Goal: Task Accomplishment & Management: Manage account settings

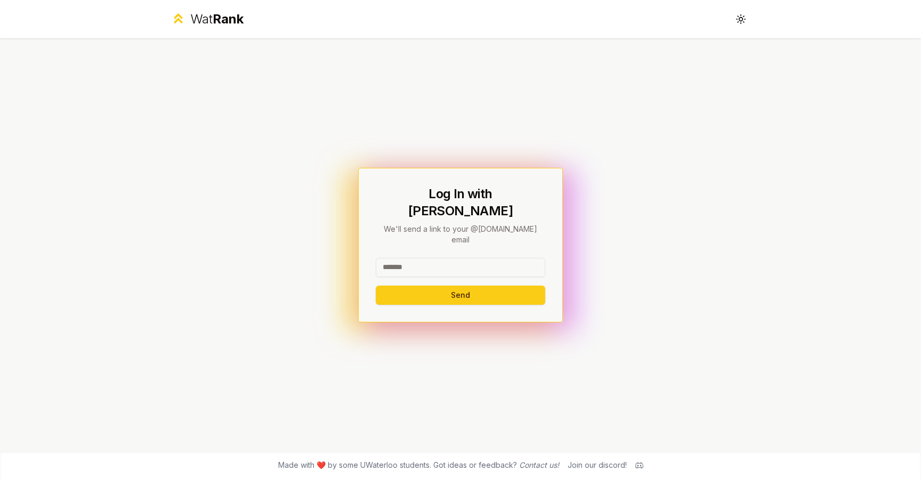
click at [411, 258] on input at bounding box center [460, 267] width 169 height 19
type input "*******"
click at [416, 287] on button "Send" at bounding box center [460, 295] width 169 height 19
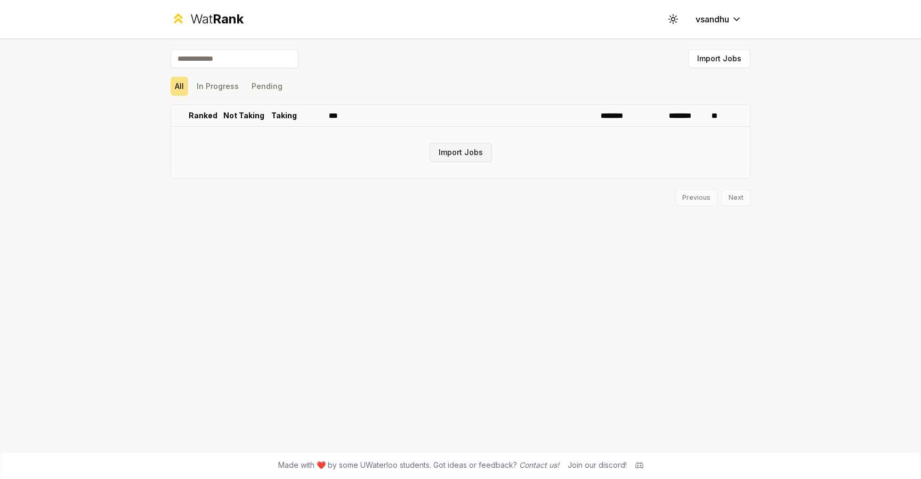
click at [447, 149] on button "Import Jobs" at bounding box center [460, 152] width 62 height 19
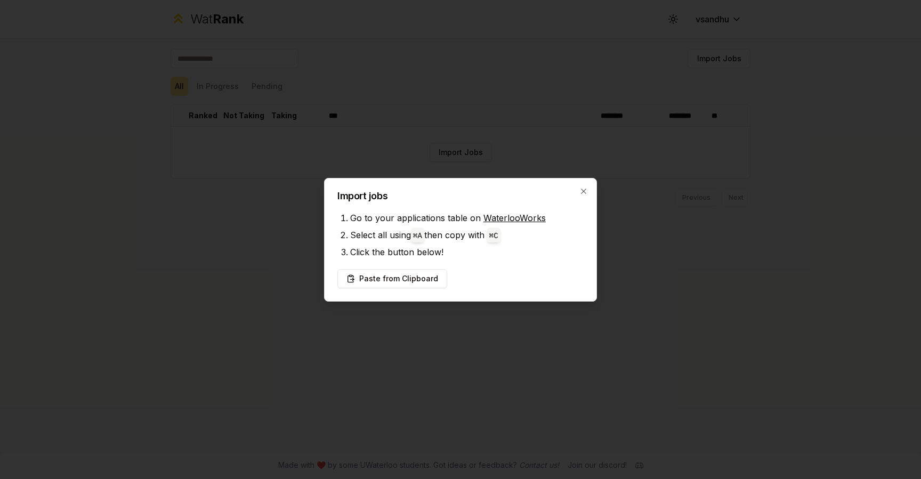
click at [587, 186] on div "Import jobs Go to your applications table on WaterlooWorks Select all using ⌘ A…" at bounding box center [460, 240] width 273 height 124
click at [580, 198] on h2 "Import jobs" at bounding box center [460, 196] width 246 height 10
click at [581, 187] on icon "button" at bounding box center [583, 191] width 9 height 9
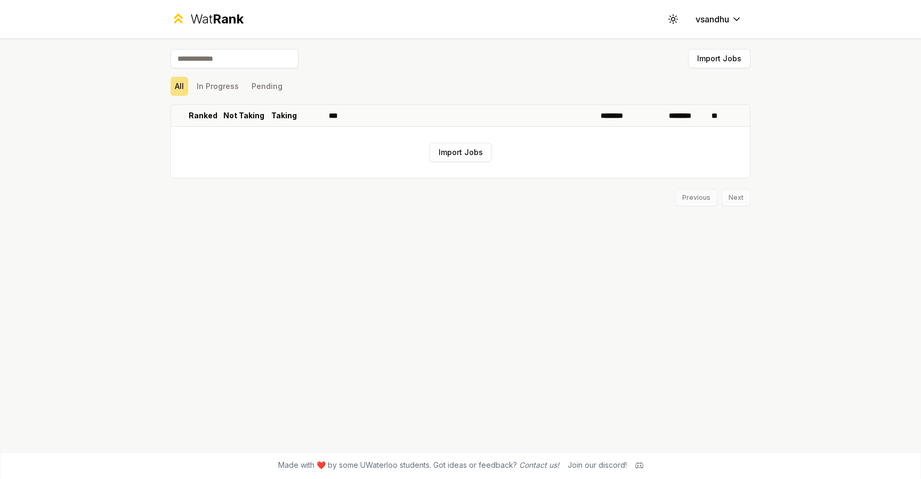
click at [258, 64] on input at bounding box center [234, 58] width 128 height 19
click at [212, 88] on button "In Progress" at bounding box center [217, 86] width 51 height 19
click at [268, 88] on button "Pending" at bounding box center [266, 86] width 39 height 19
click at [180, 89] on button "All" at bounding box center [179, 86] width 18 height 19
click at [211, 25] on div "Wat Rank" at bounding box center [216, 19] width 53 height 17
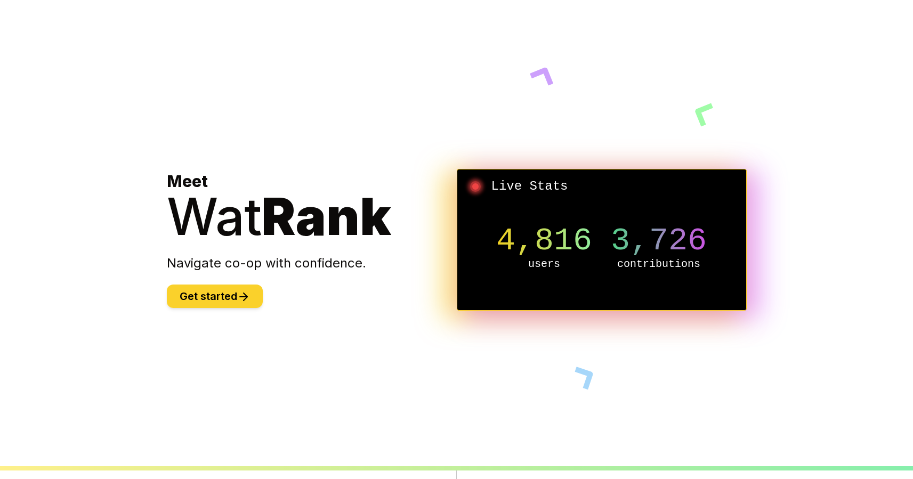
click at [235, 286] on button "Get started" at bounding box center [215, 295] width 96 height 23
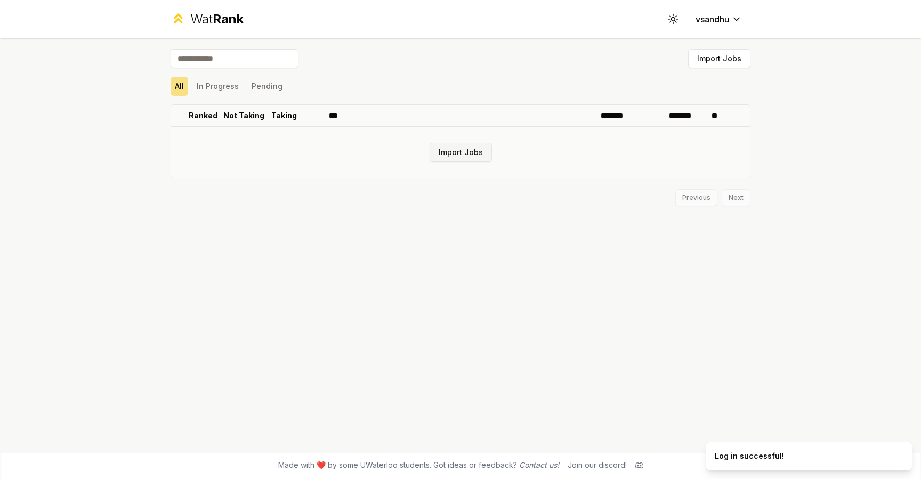
click at [455, 161] on button "Import Jobs" at bounding box center [460, 152] width 62 height 19
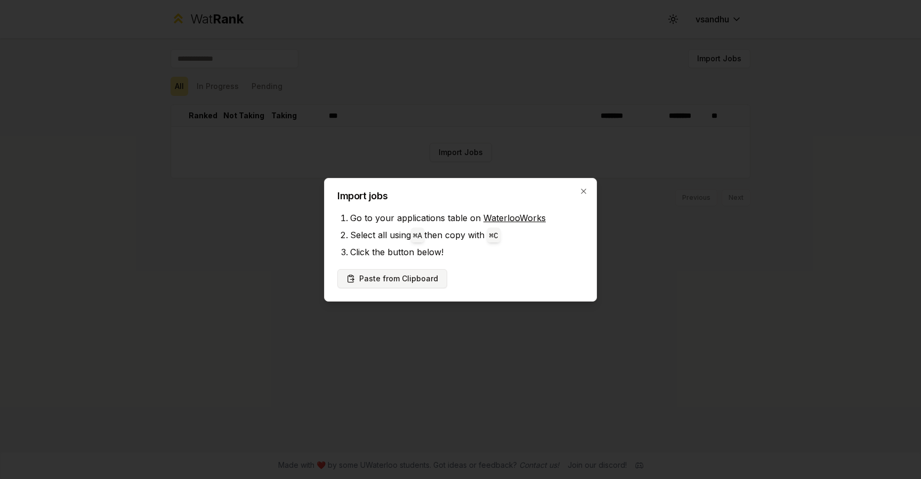
click at [416, 283] on button "Paste from Clipboard" at bounding box center [392, 278] width 110 height 19
click at [583, 190] on icon "button" at bounding box center [583, 191] width 9 height 9
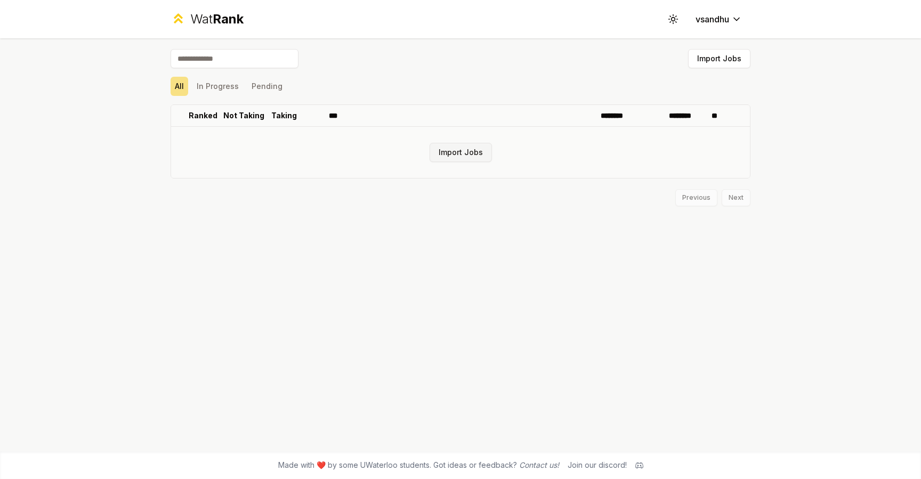
click at [454, 151] on button "Import Jobs" at bounding box center [460, 152] width 62 height 19
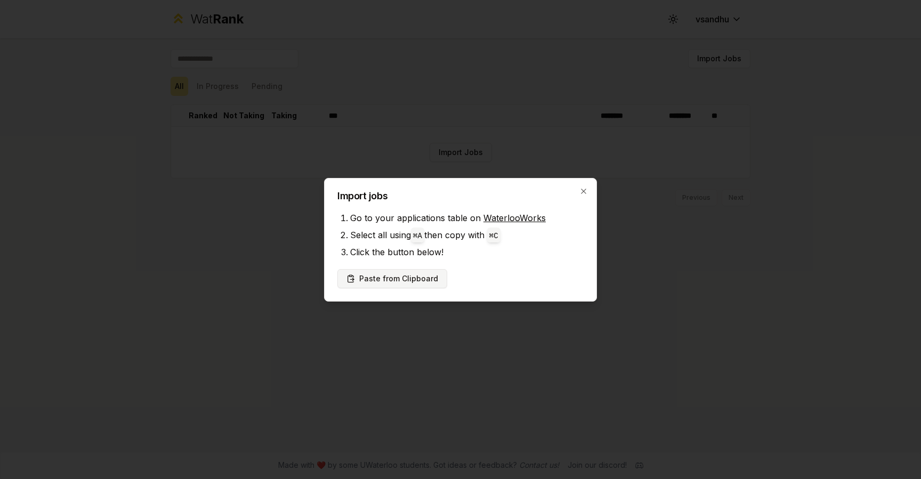
click at [406, 285] on button "Paste from Clipboard" at bounding box center [392, 278] width 110 height 19
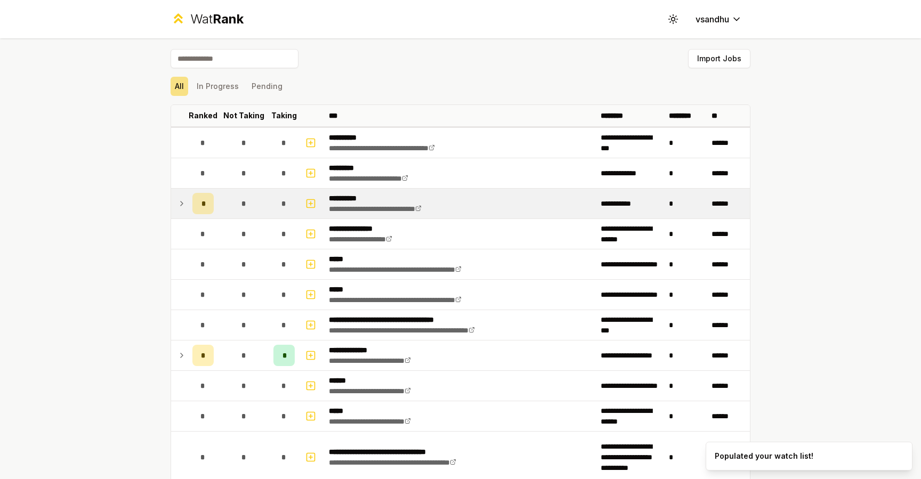
click at [183, 202] on td at bounding box center [179, 204] width 17 height 30
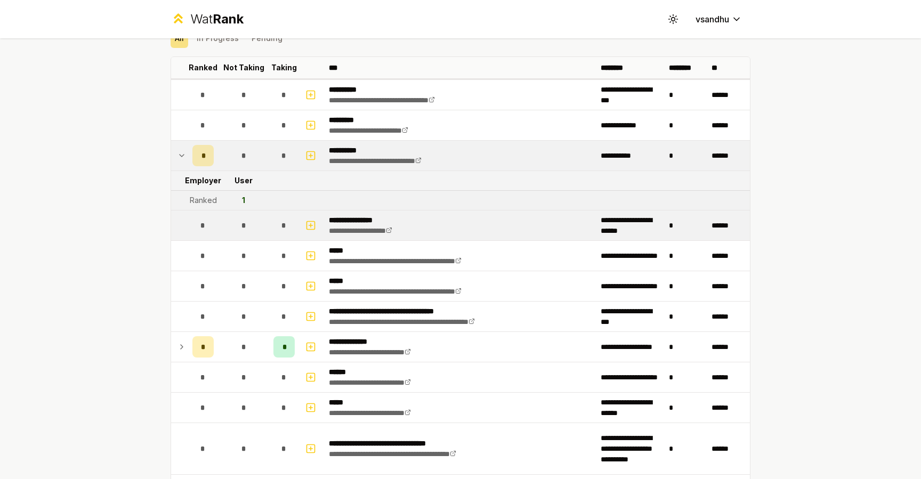
scroll to position [58, 0]
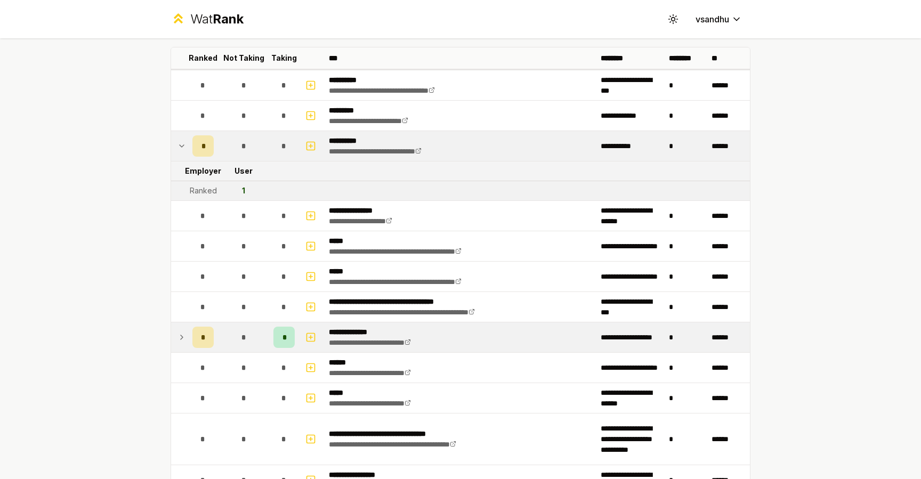
click at [179, 330] on td at bounding box center [179, 337] width 17 height 30
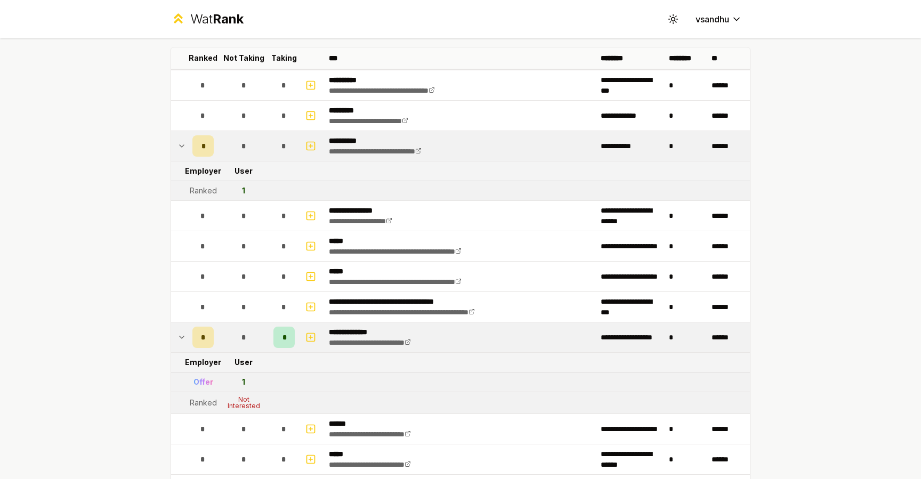
click at [242, 383] on div "1" at bounding box center [243, 382] width 3 height 11
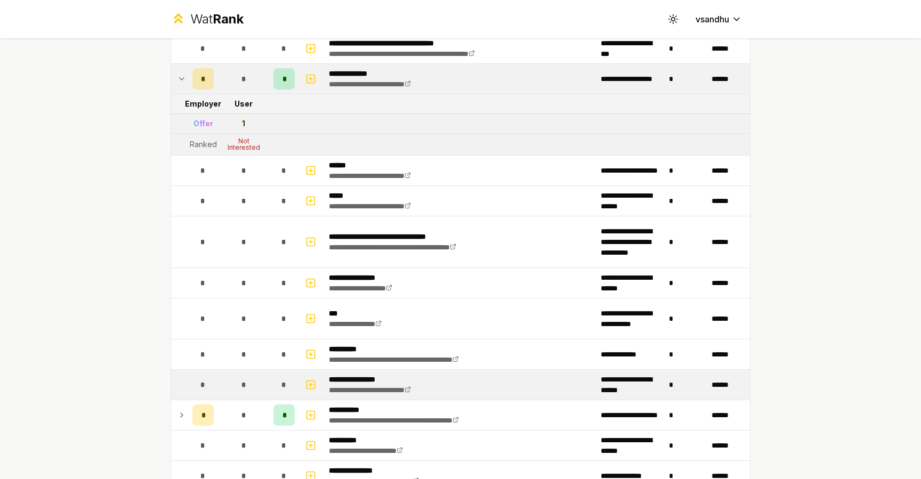
scroll to position [336, 0]
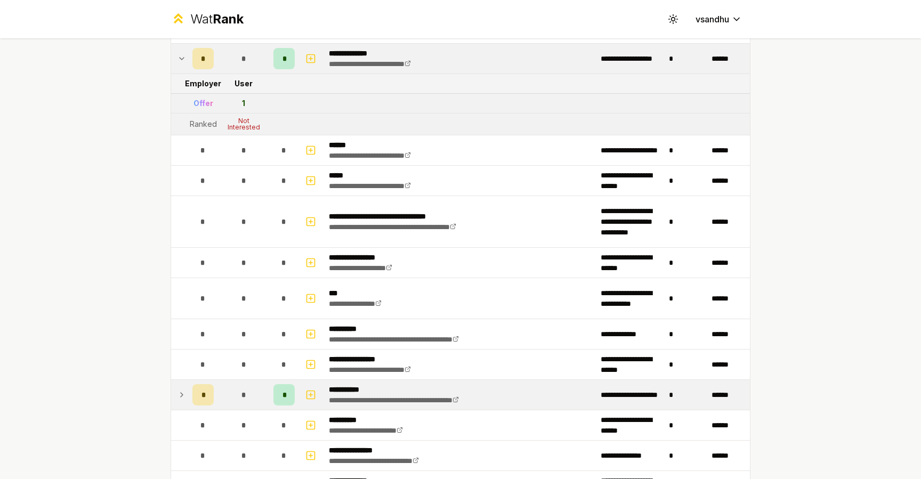
click at [181, 393] on icon at bounding box center [182, 395] width 2 height 4
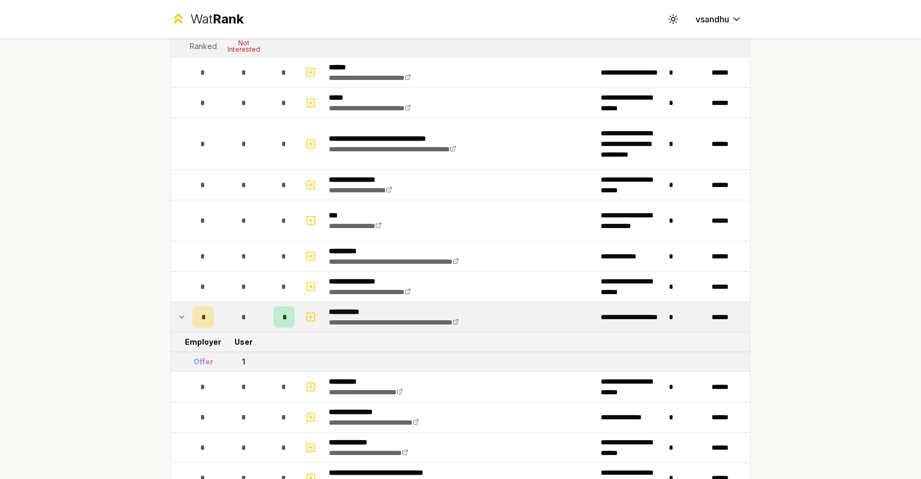
scroll to position [418, 0]
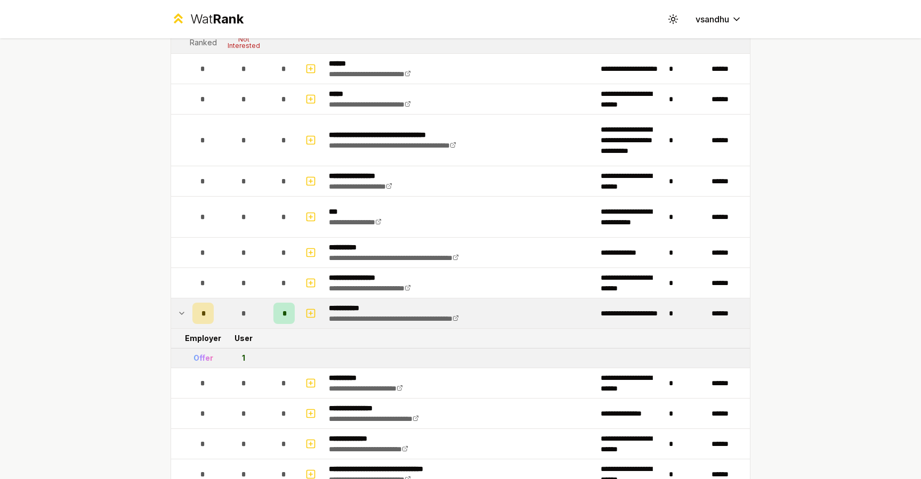
click at [198, 355] on div "Offer" at bounding box center [203, 358] width 20 height 11
click at [282, 314] on span "*" at bounding box center [283, 313] width 3 height 11
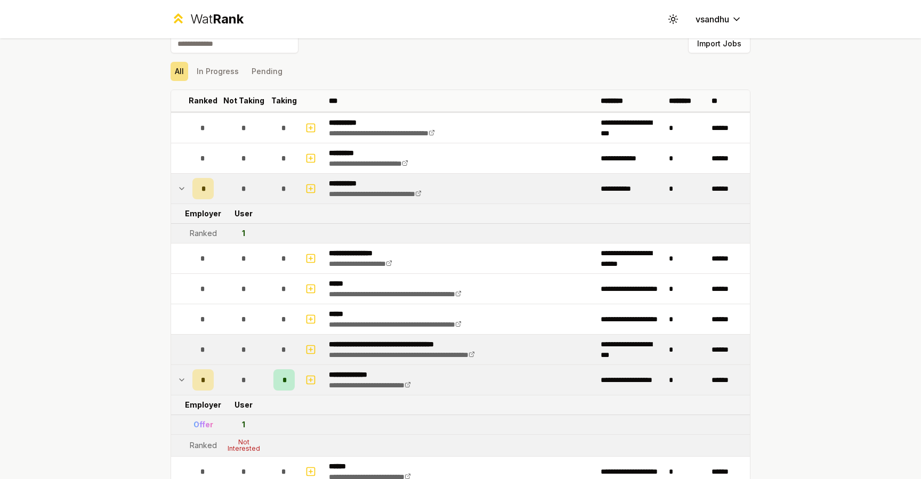
scroll to position [25, 0]
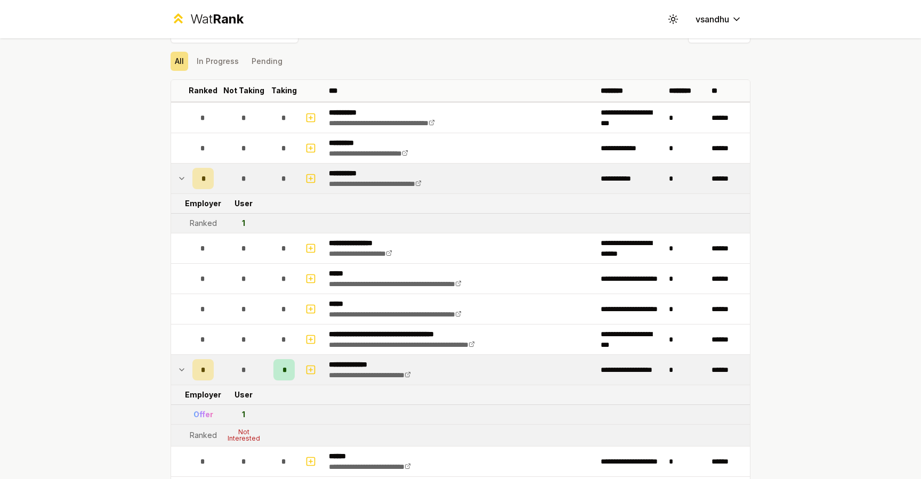
click at [283, 366] on div "*" at bounding box center [283, 369] width 21 height 21
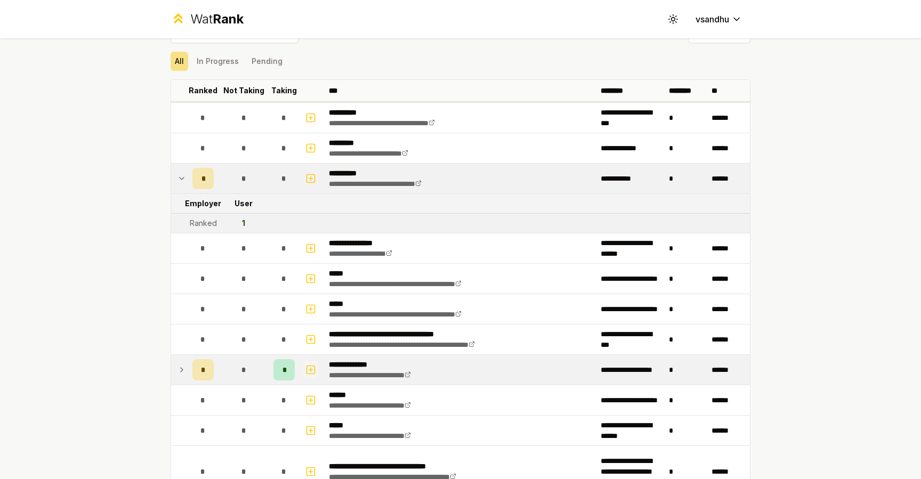
click at [307, 366] on icon "button" at bounding box center [310, 369] width 11 height 13
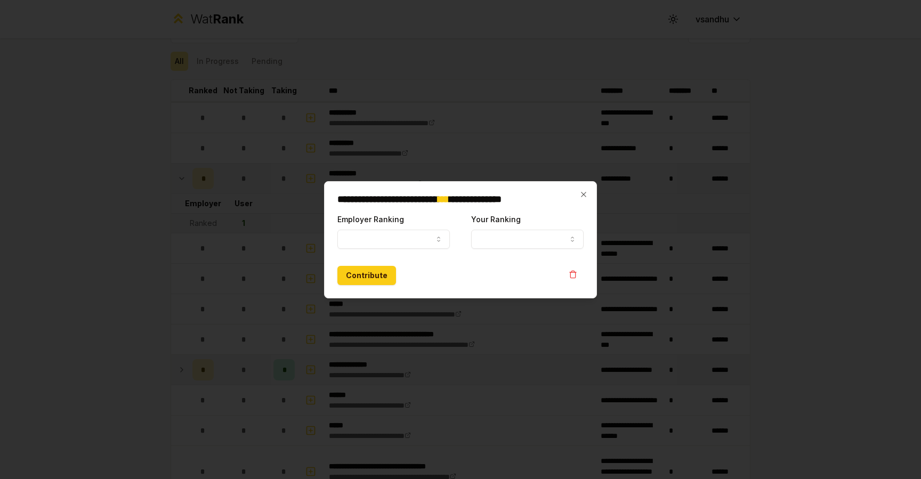
select select
click at [389, 234] on button "Employer Ranking" at bounding box center [393, 239] width 112 height 19
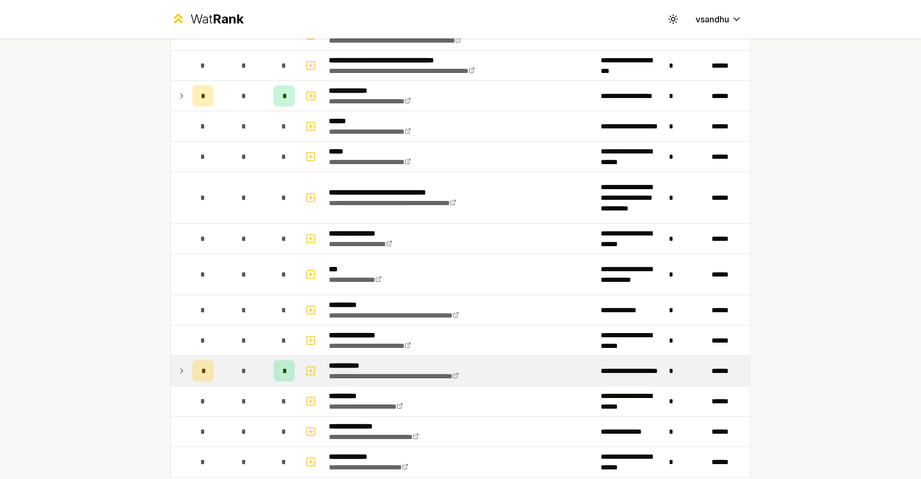
scroll to position [299, 0]
click at [305, 370] on icon "button" at bounding box center [310, 370] width 11 height 13
select select
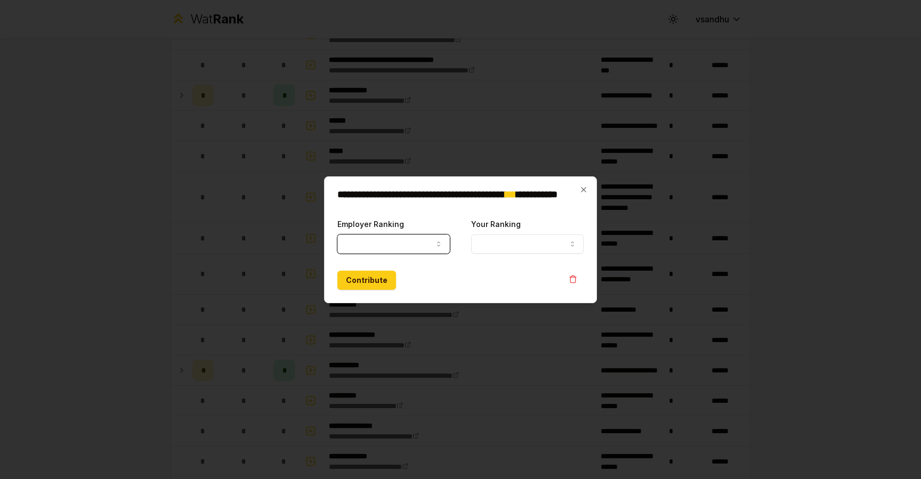
click at [386, 243] on button "Employer Ranking" at bounding box center [393, 243] width 112 height 19
select select "*****"
click at [510, 239] on button "Your Ranking" at bounding box center [527, 243] width 112 height 19
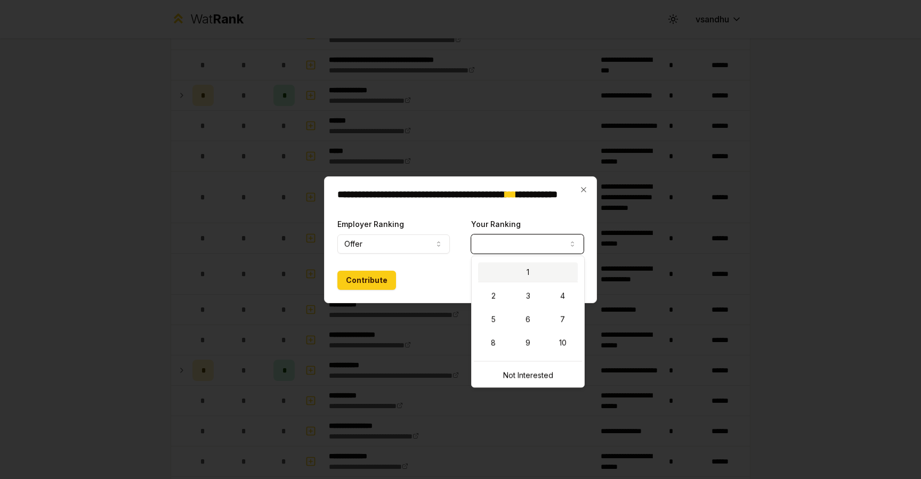
select select "*"
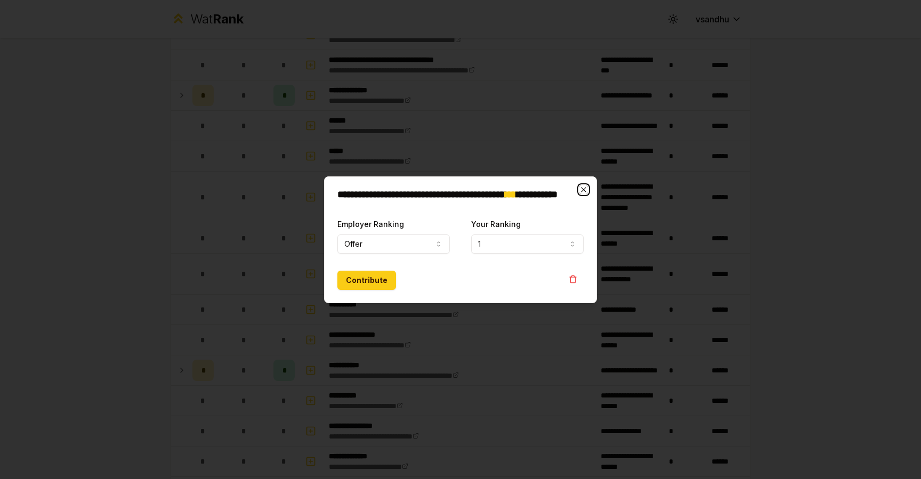
click at [585, 186] on icon "button" at bounding box center [583, 189] width 9 height 9
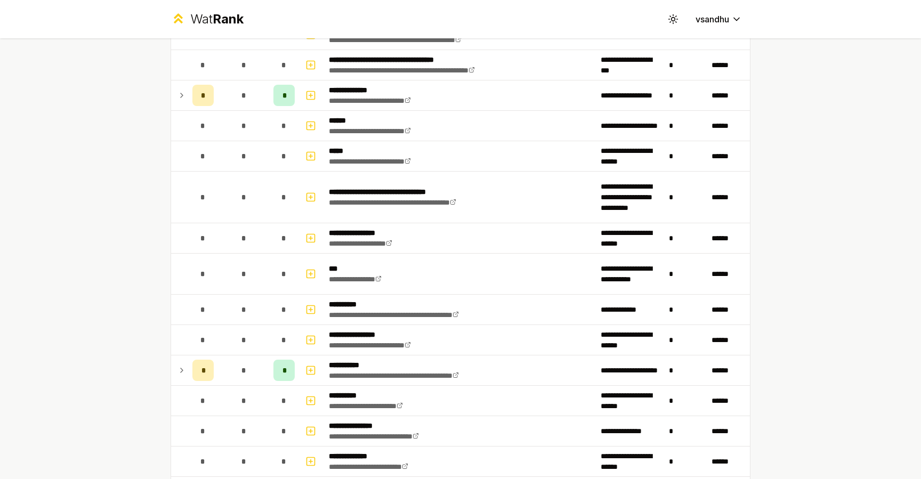
click at [177, 369] on icon at bounding box center [181, 370] width 9 height 13
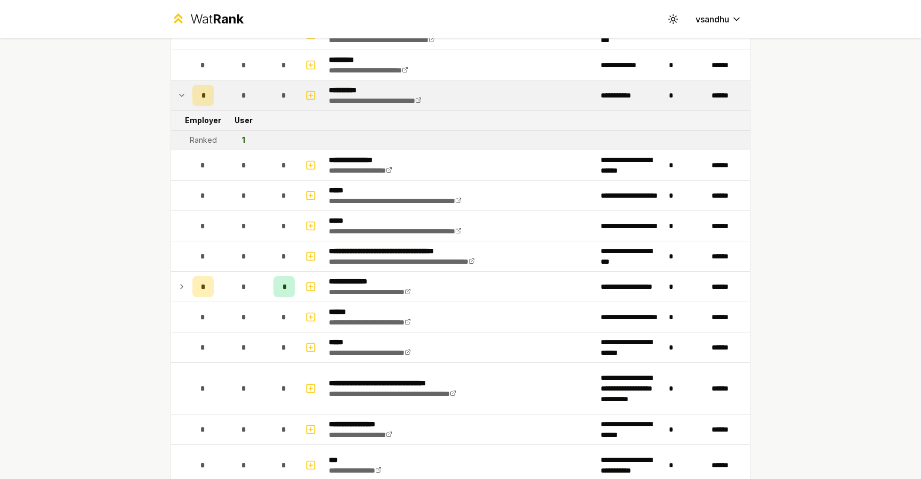
scroll to position [0, 0]
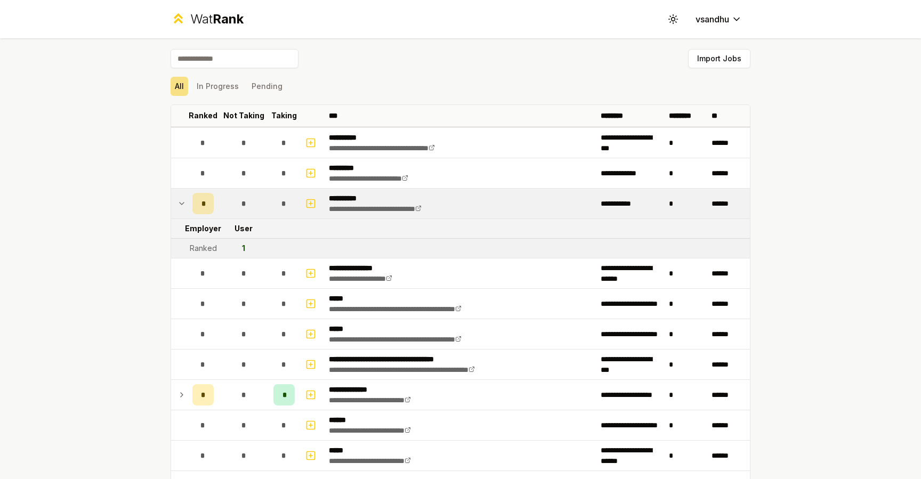
click at [219, 224] on td "User" at bounding box center [243, 228] width 51 height 19
click at [205, 226] on td "Employer" at bounding box center [203, 228] width 30 height 19
click at [213, 111] on th "Ranked" at bounding box center [203, 115] width 30 height 21
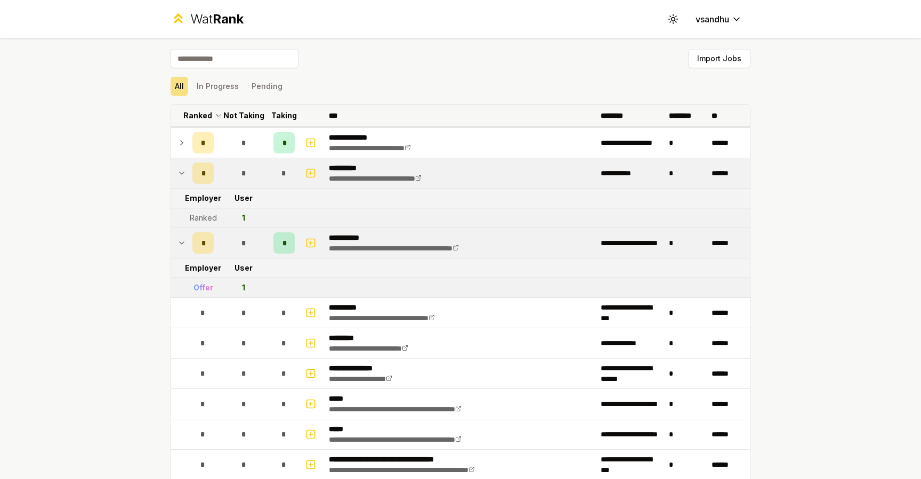
click at [214, 111] on icon at bounding box center [218, 115] width 9 height 13
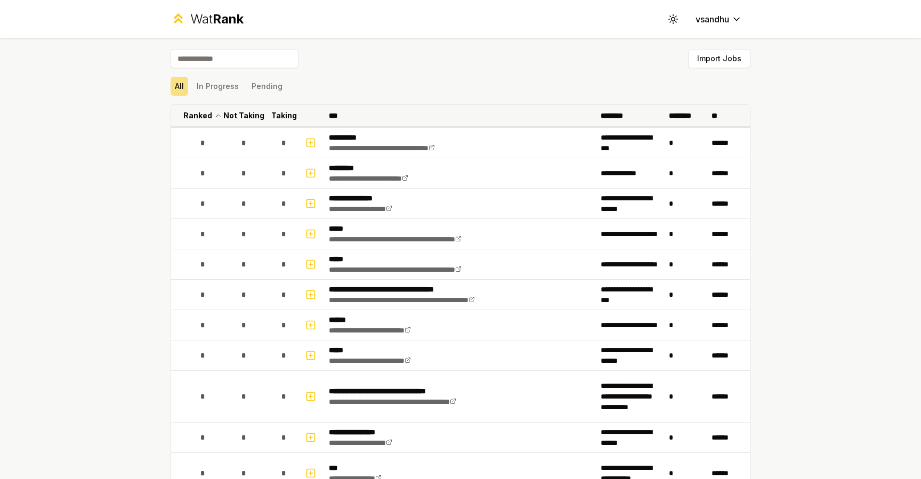
click at [214, 111] on icon at bounding box center [218, 115] width 9 height 13
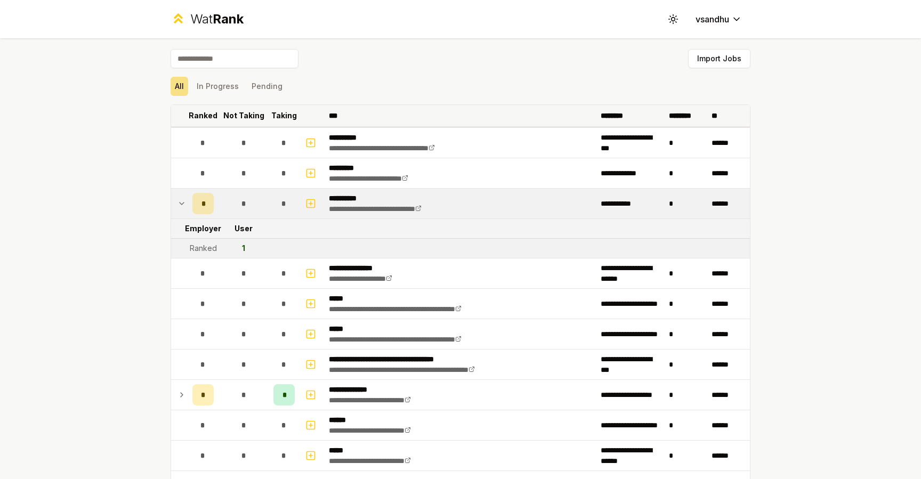
click at [213, 111] on th "Ranked" at bounding box center [203, 115] width 30 height 21
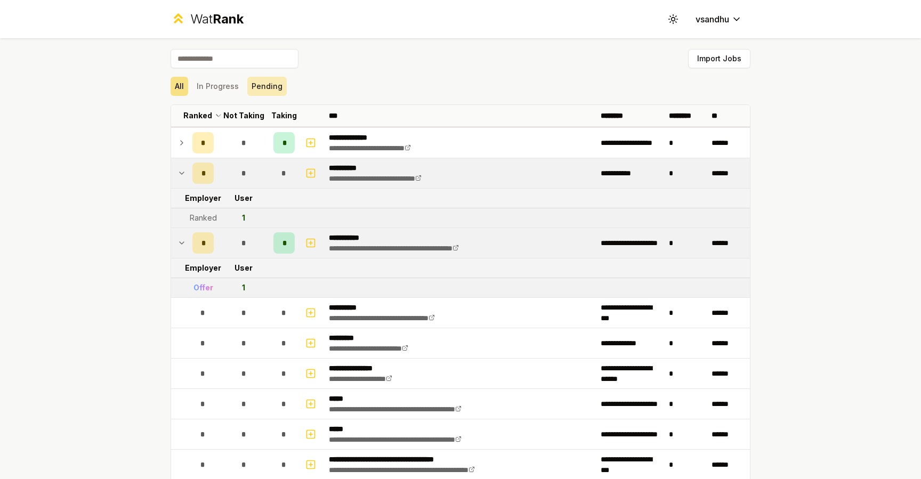
click at [249, 89] on button "Pending" at bounding box center [266, 86] width 39 height 19
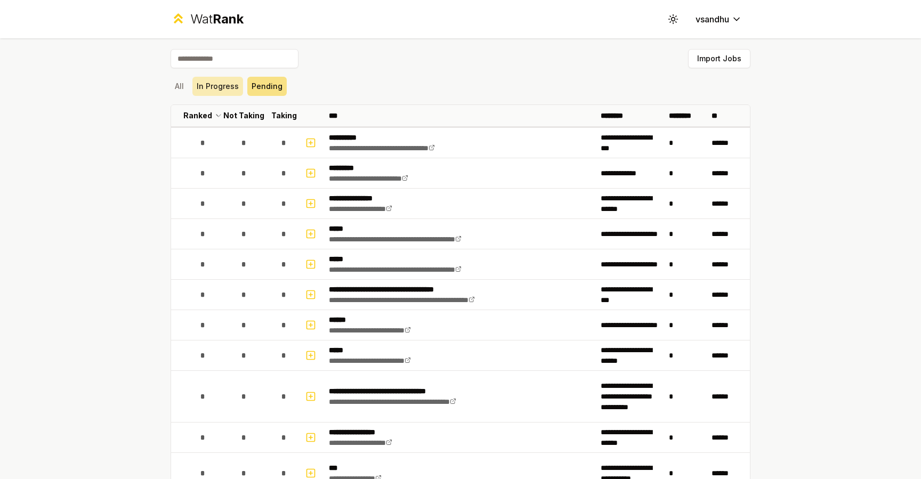
click at [224, 87] on button "In Progress" at bounding box center [217, 86] width 51 height 19
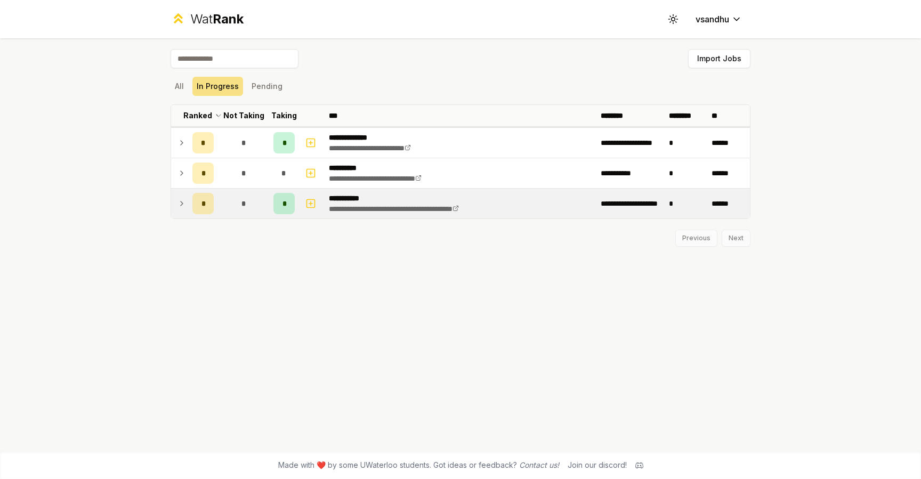
click at [183, 206] on icon at bounding box center [181, 203] width 9 height 13
